Goal: Transaction & Acquisition: Purchase product/service

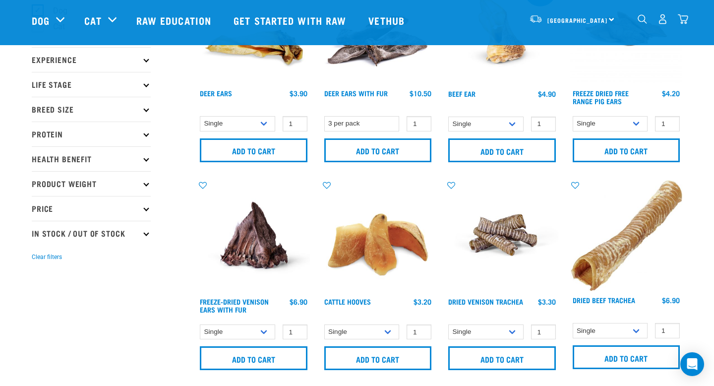
scroll to position [104, 0]
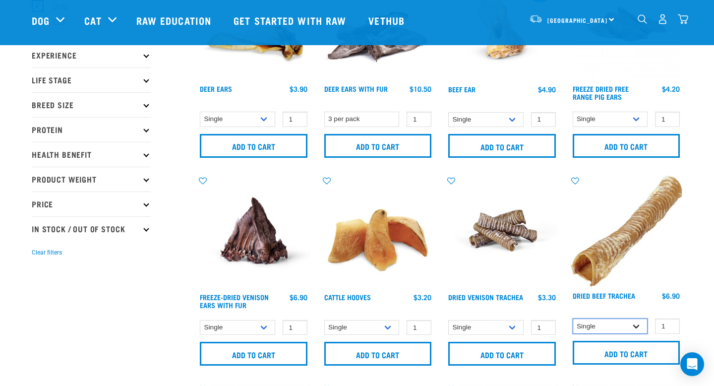
click at [633, 327] on select "Single 10 per pack 25 per pack" at bounding box center [610, 325] width 75 height 15
click at [573, 318] on select "Single 10 per pack 25 per pack" at bounding box center [610, 325] width 75 height 15
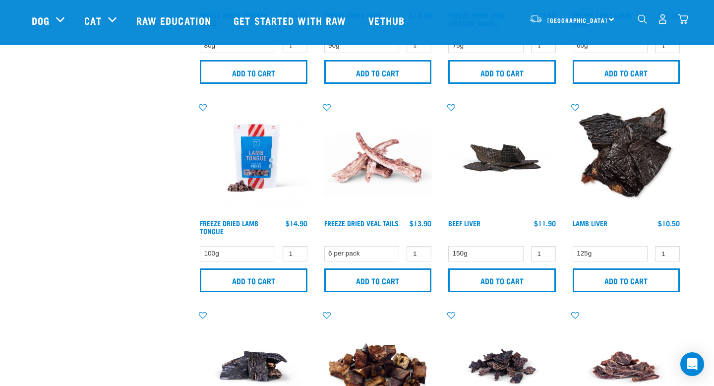
scroll to position [595, 0]
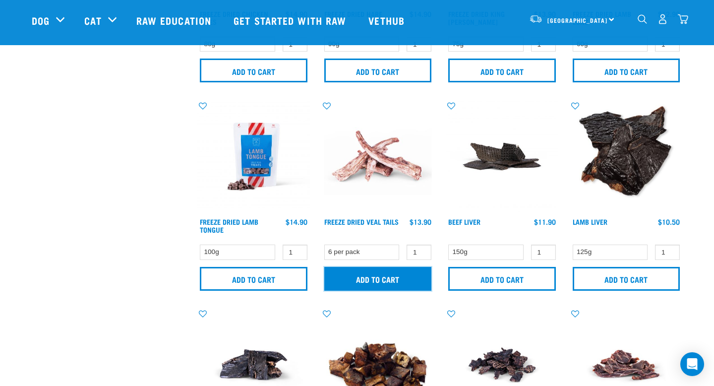
click at [368, 269] on input "Add to cart" at bounding box center [378, 279] width 108 height 24
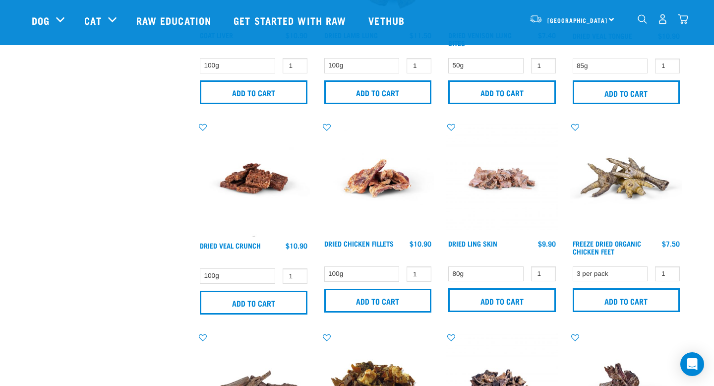
scroll to position [995, 0]
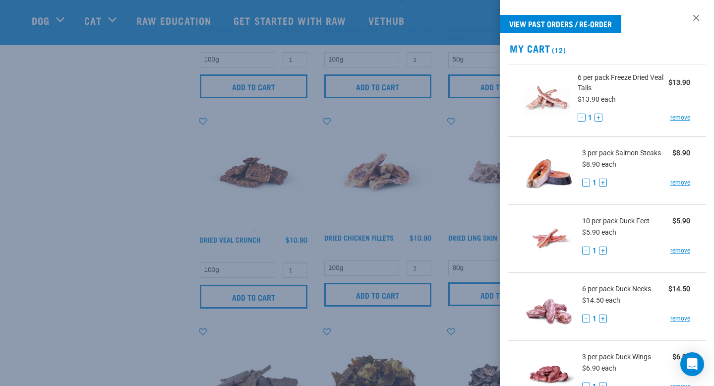
click at [441, 305] on div at bounding box center [357, 193] width 714 height 386
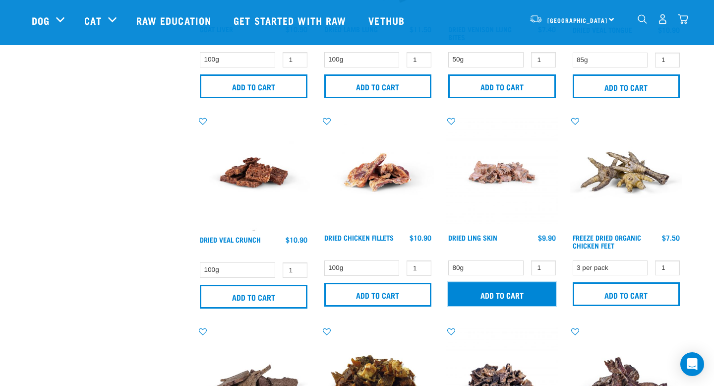
click at [469, 296] on input "Add to cart" at bounding box center [502, 294] width 108 height 24
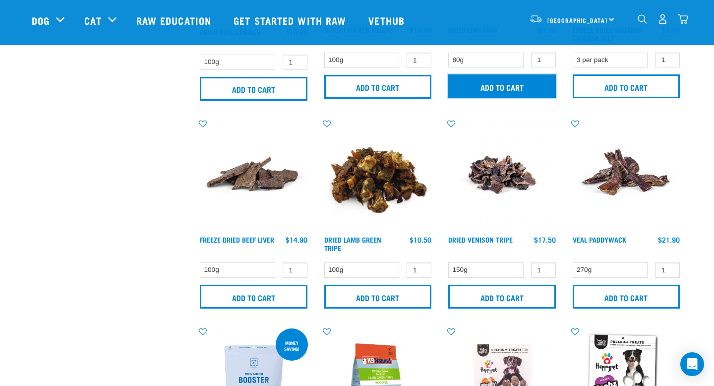
scroll to position [1207, 0]
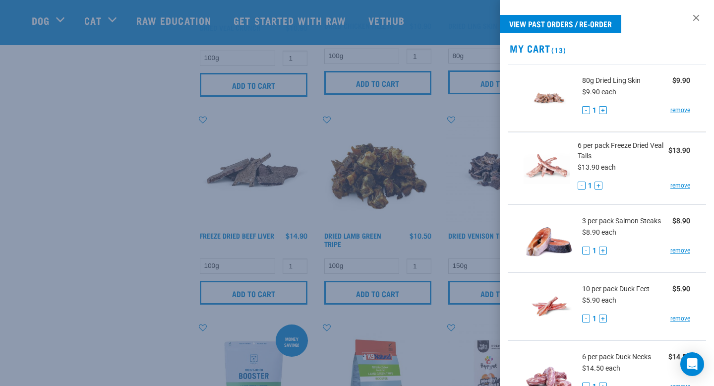
click at [400, 291] on div at bounding box center [357, 193] width 714 height 386
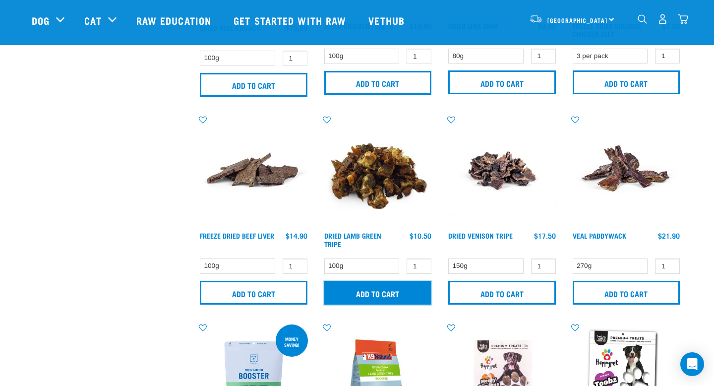
click at [400, 291] on input "Add to cart" at bounding box center [378, 293] width 108 height 24
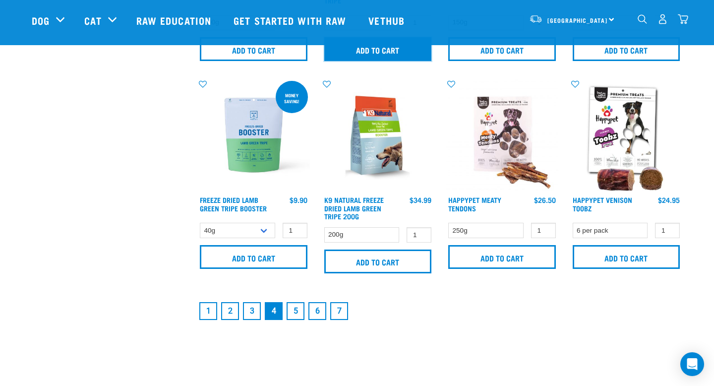
scroll to position [1463, 0]
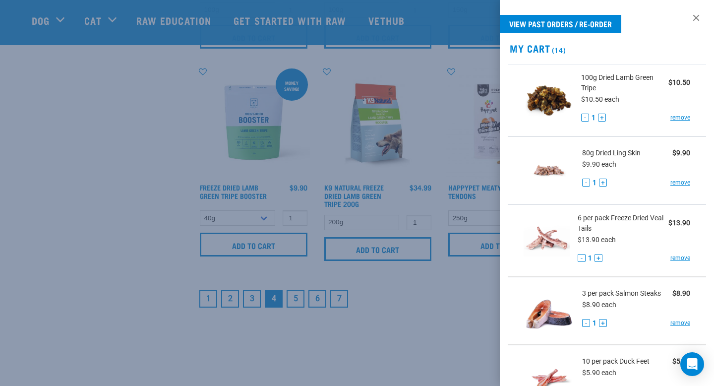
click at [297, 297] on div at bounding box center [357, 193] width 714 height 386
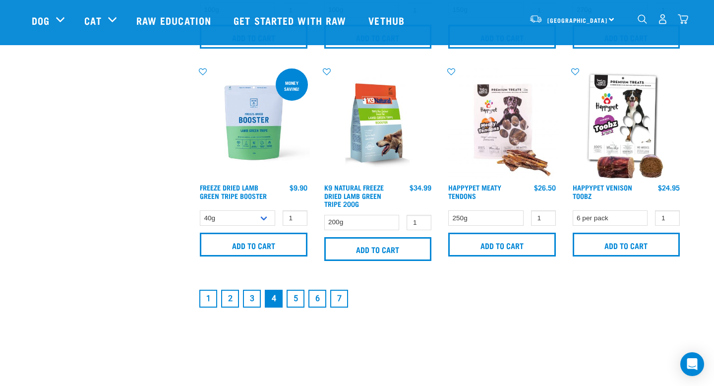
click at [297, 297] on link "5" at bounding box center [296, 299] width 18 height 18
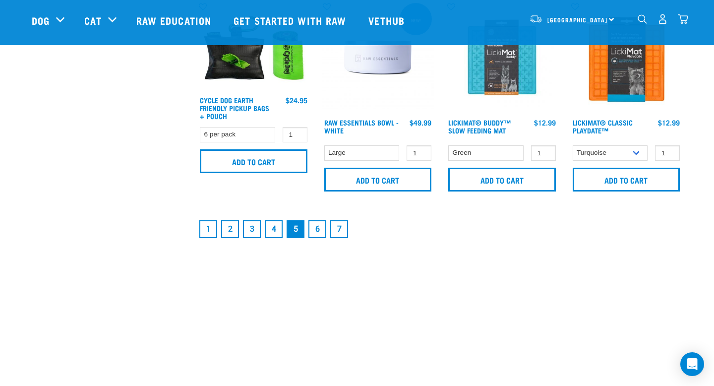
scroll to position [1535, 0]
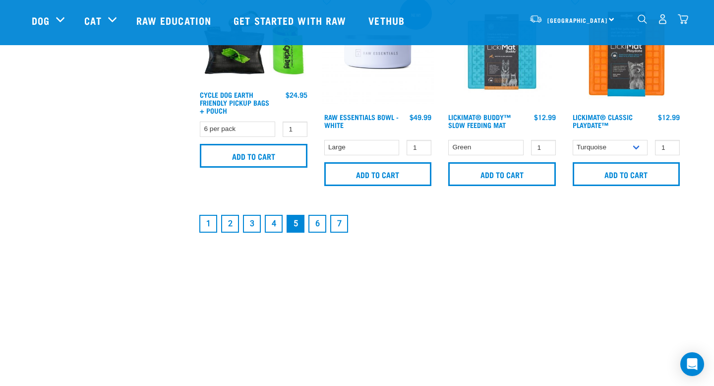
click at [321, 226] on link "6" at bounding box center [318, 224] width 18 height 18
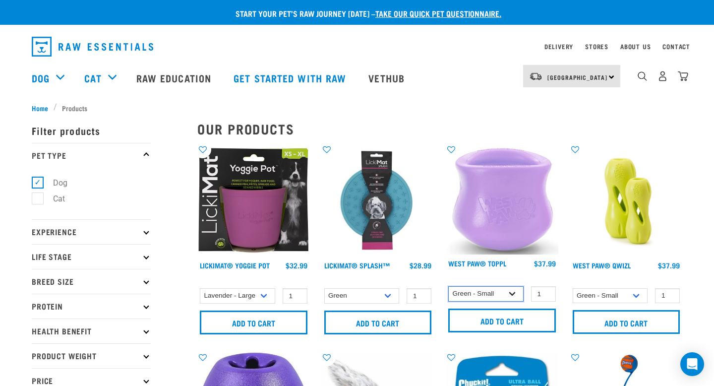
click at [490, 298] on select "Green - Small Lavender - Small Green - Large" at bounding box center [485, 293] width 75 height 15
select select "626158"
click at [448, 286] on select "Green - Small Lavender - Small Green - Large" at bounding box center [485, 293] width 75 height 15
